Goal: Browse casually: Explore the website without a specific task or goal

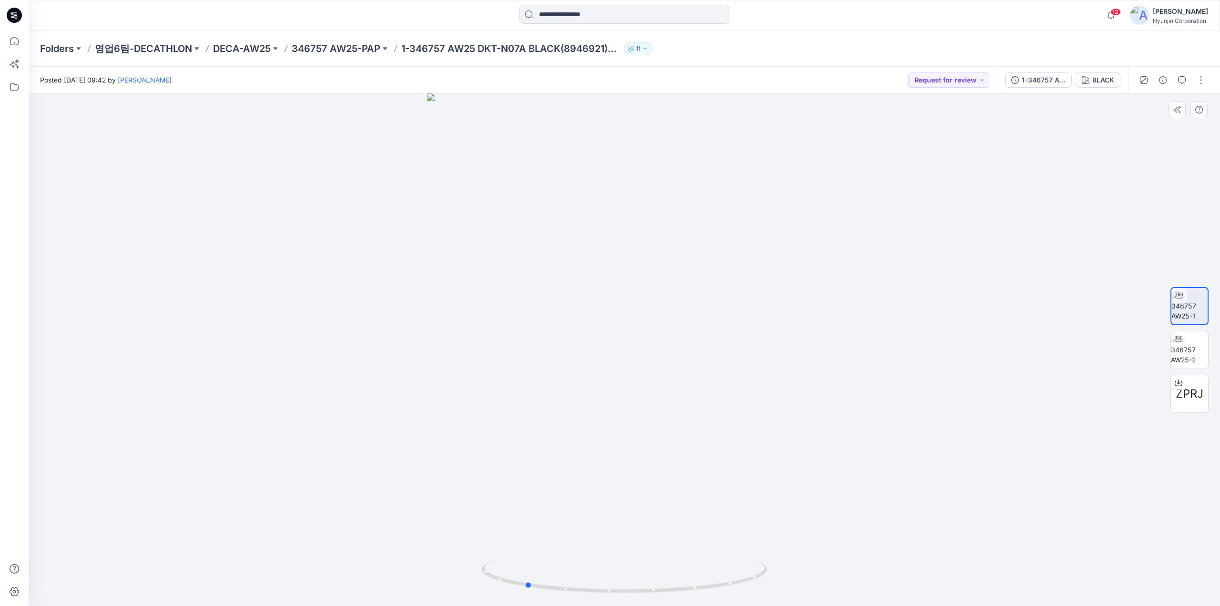
drag, startPoint x: 741, startPoint y: 274, endPoint x: 355, endPoint y: 289, distance: 385.3
click at [355, 289] on div at bounding box center [624, 349] width 1191 height 512
click at [18, 14] on icon at bounding box center [14, 15] width 15 height 15
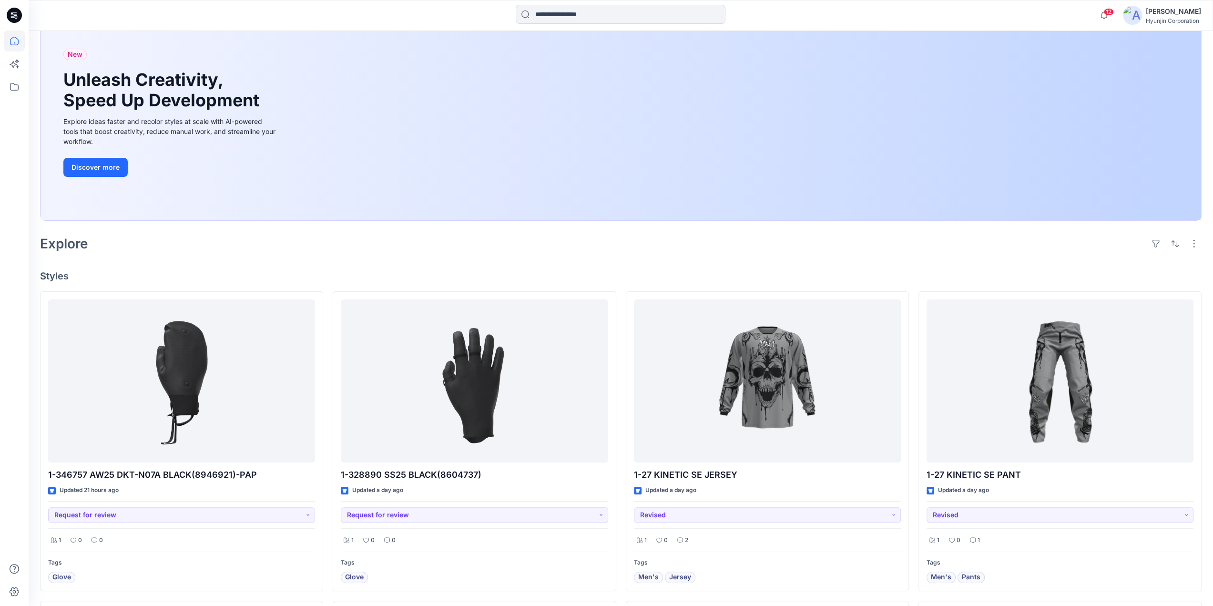
scroll to position [143, 0]
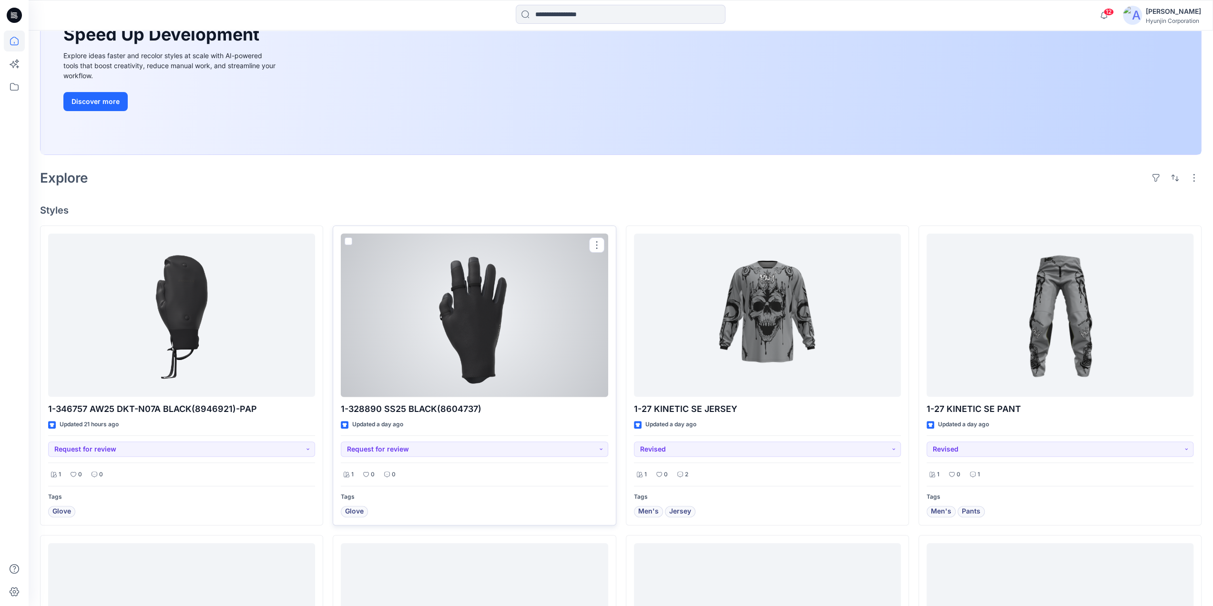
click at [435, 317] on div at bounding box center [474, 315] width 267 height 163
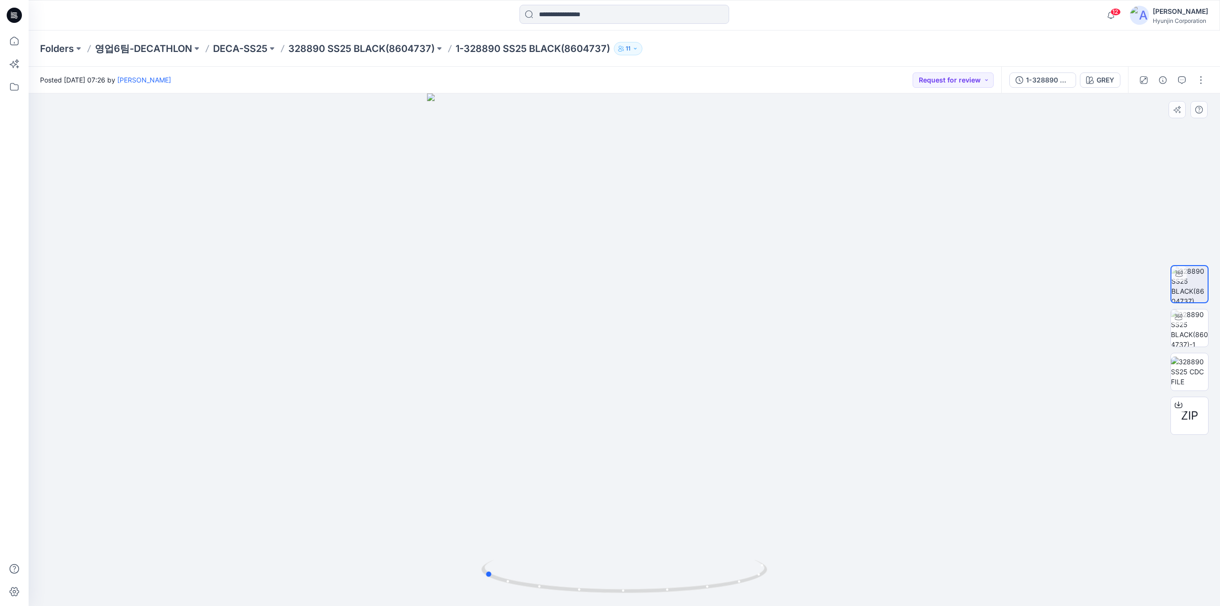
drag, startPoint x: 646, startPoint y: 570, endPoint x: 835, endPoint y: 566, distance: 188.8
click at [835, 566] on div at bounding box center [624, 349] width 1191 height 512
drag, startPoint x: 627, startPoint y: 246, endPoint x: 629, endPoint y: 281, distance: 35.3
click at [629, 281] on img at bounding box center [624, 261] width 715 height 689
drag, startPoint x: 699, startPoint y: 593, endPoint x: 585, endPoint y: 579, distance: 114.3
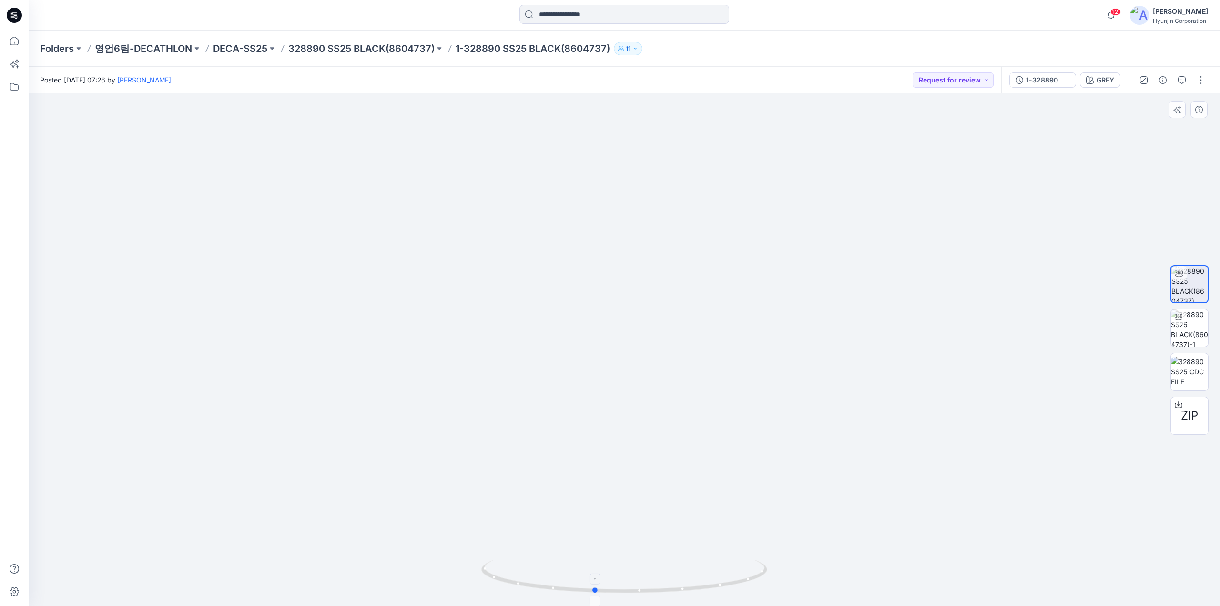
click at [585, 579] on icon at bounding box center [625, 577] width 288 height 36
drag, startPoint x: 561, startPoint y: 526, endPoint x: 687, endPoint y: 525, distance: 126.3
click at [687, 525] on img at bounding box center [624, 339] width 427 height 531
drag, startPoint x: 691, startPoint y: 484, endPoint x: 817, endPoint y: 477, distance: 126.0
click at [817, 477] on img at bounding box center [624, 339] width 427 height 531
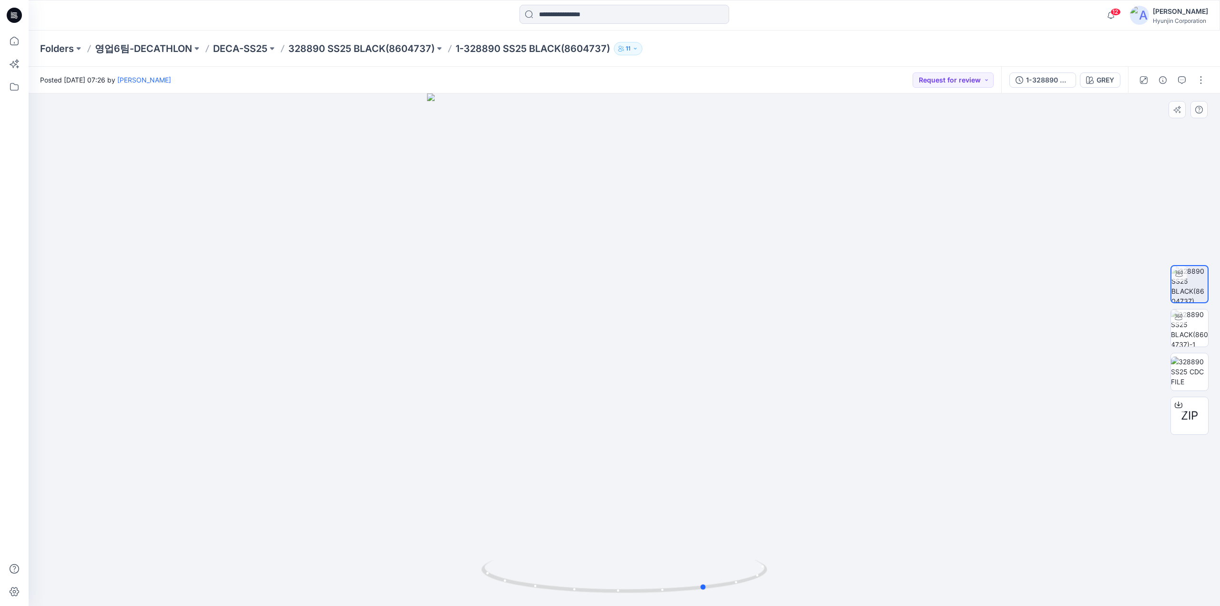
drag, startPoint x: 658, startPoint y: 594, endPoint x: 1080, endPoint y: 584, distance: 422.3
click at [1080, 586] on div at bounding box center [624, 349] width 1191 height 512
drag, startPoint x: 501, startPoint y: 295, endPoint x: 520, endPoint y: 307, distance: 22.7
click at [520, 307] on div at bounding box center [624, 349] width 1191 height 512
drag, startPoint x: 570, startPoint y: 323, endPoint x: 660, endPoint y: 334, distance: 91.2
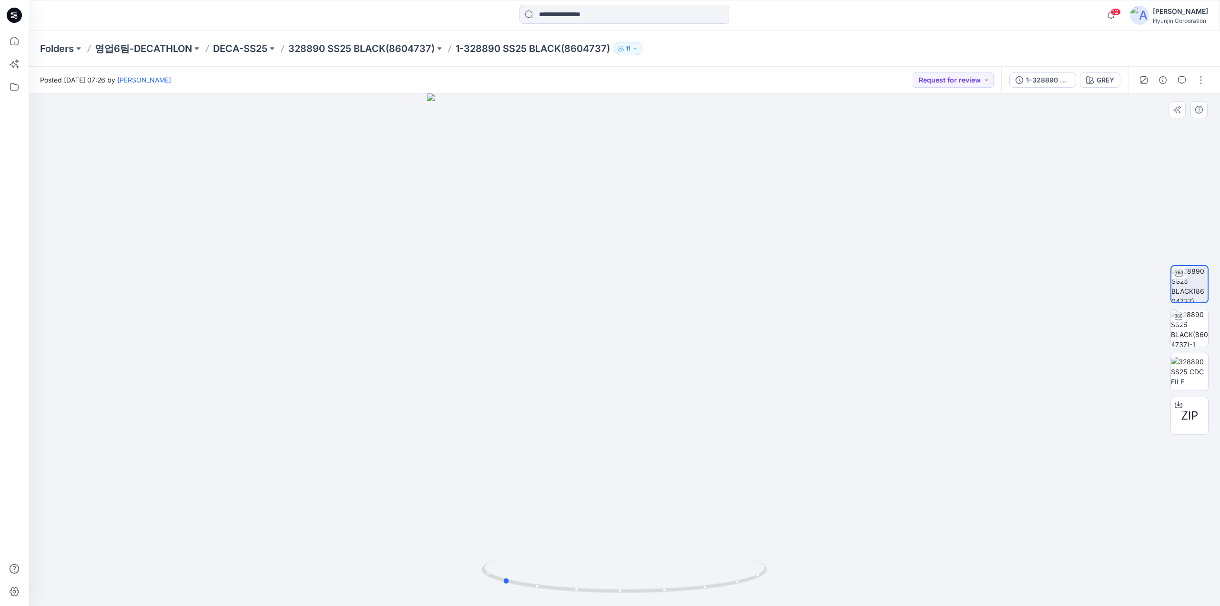
click at [660, 334] on div at bounding box center [624, 349] width 1191 height 512
click at [26, 14] on div at bounding box center [14, 15] width 30 height 30
